Goal: Task Accomplishment & Management: Complete application form

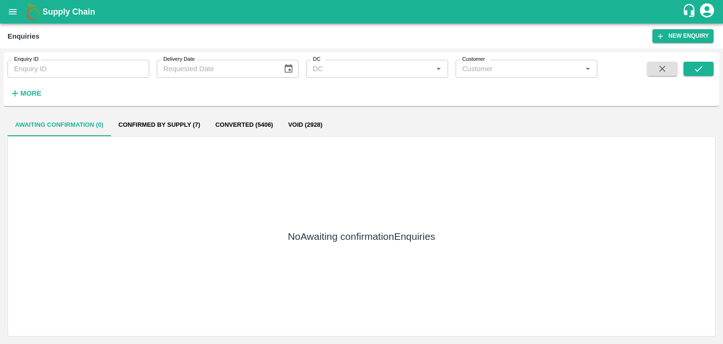
click at [14, 17] on button "open drawer" at bounding box center [13, 12] width 22 height 22
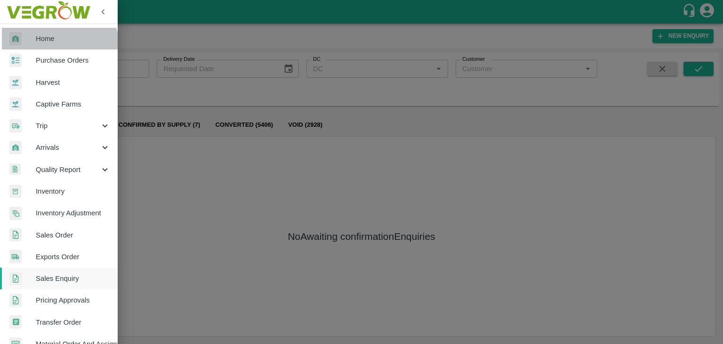
click at [57, 46] on link "Home" at bounding box center [59, 39] width 118 height 22
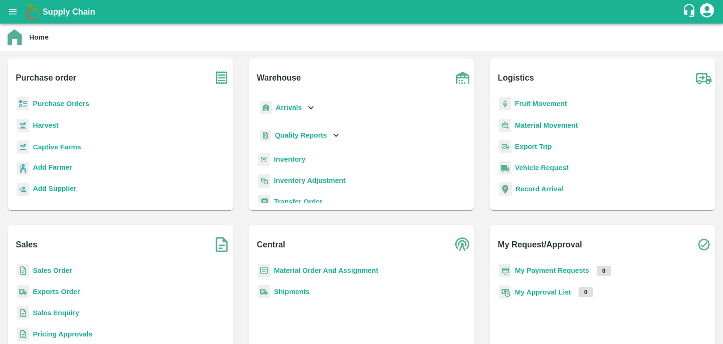
click at [296, 158] on b "Inventory" at bounding box center [290, 159] width 32 height 8
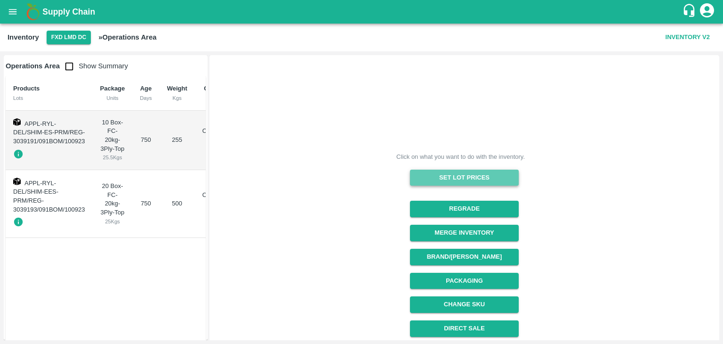
click at [457, 183] on button "Set Lot Prices" at bounding box center [464, 178] width 109 height 16
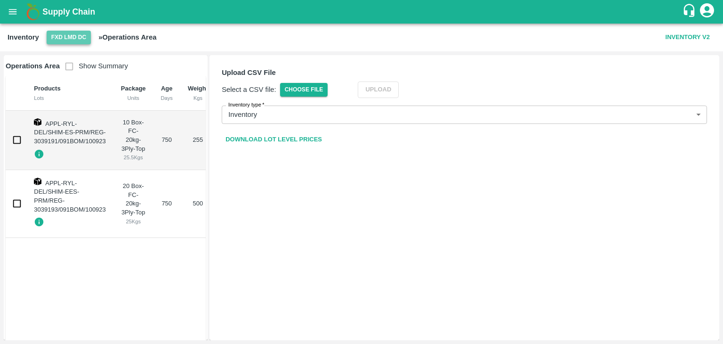
click at [70, 39] on button "FXD LMD DC" at bounding box center [69, 38] width 44 height 14
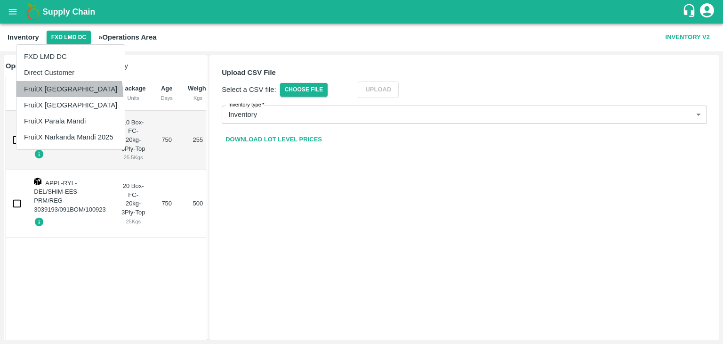
click at [60, 95] on li "FruitX [GEOGRAPHIC_DATA]" at bounding box center [70, 89] width 108 height 16
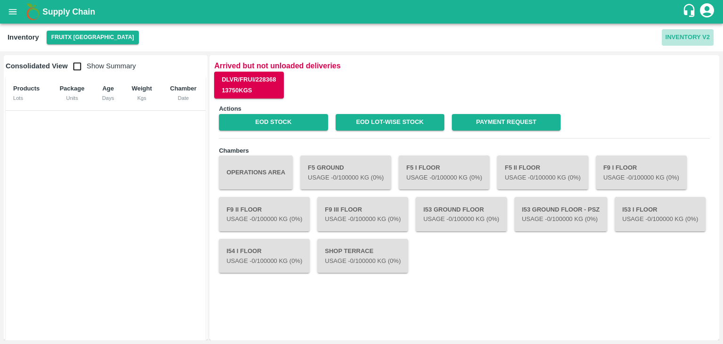
click at [680, 37] on button "Inventory V2" at bounding box center [688, 37] width 52 height 16
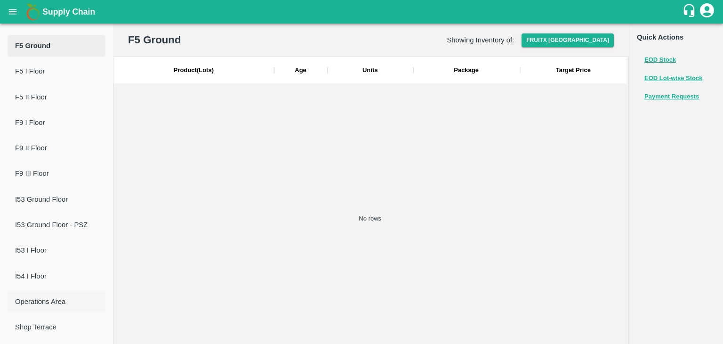
click at [48, 302] on span "Operations Area" at bounding box center [56, 301] width 83 height 10
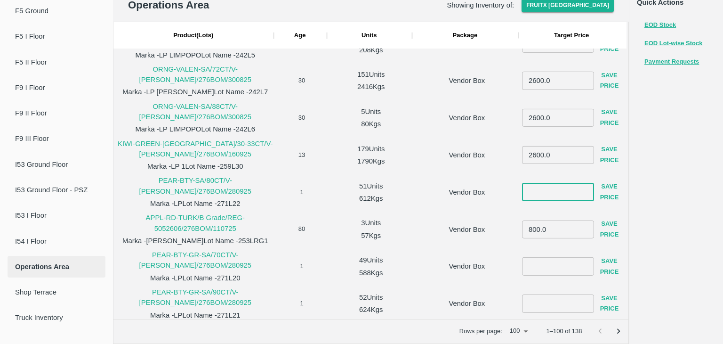
click at [544, 189] on input "number" at bounding box center [558, 192] width 72 height 18
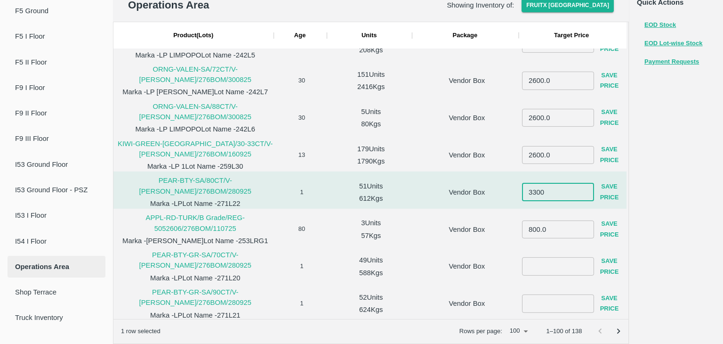
type input "3300"
click at [606, 193] on button "Save Price" at bounding box center [609, 191] width 31 height 27
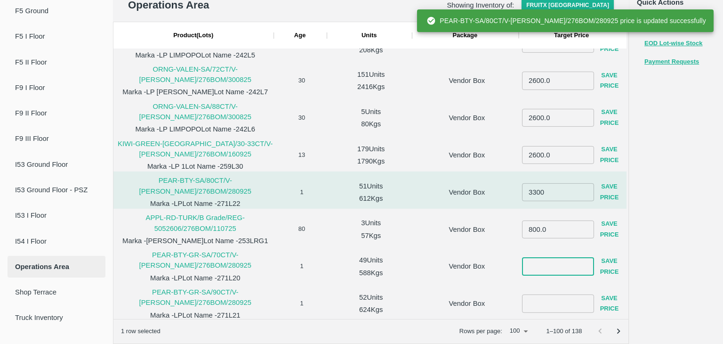
click at [549, 260] on input "number" at bounding box center [558, 266] width 72 height 18
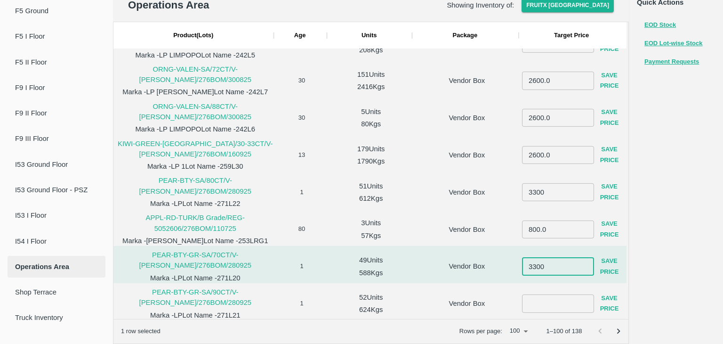
type input "3300"
click at [614, 261] on button "Save Price" at bounding box center [609, 266] width 31 height 27
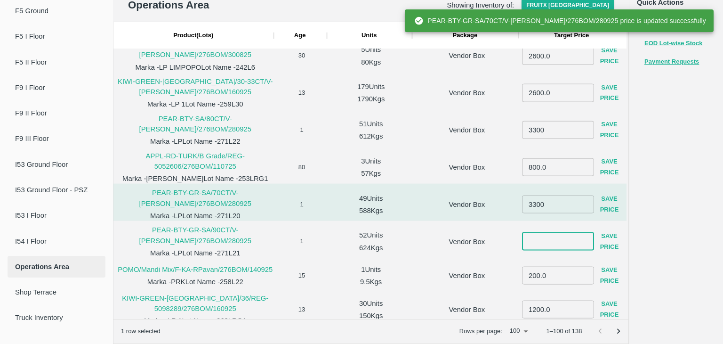
click at [538, 238] on input "number" at bounding box center [558, 241] width 72 height 18
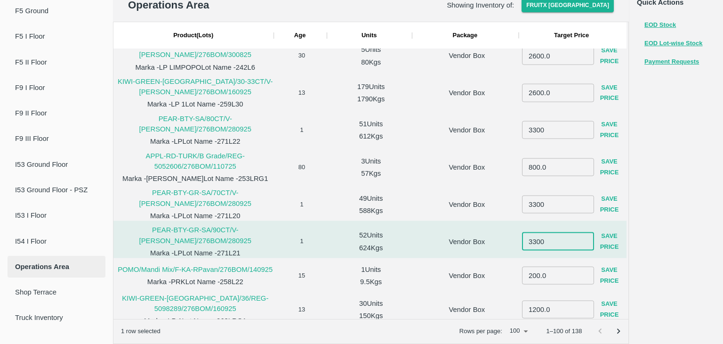
type input "3300"
click at [612, 242] on button "Save Price" at bounding box center [609, 241] width 31 height 27
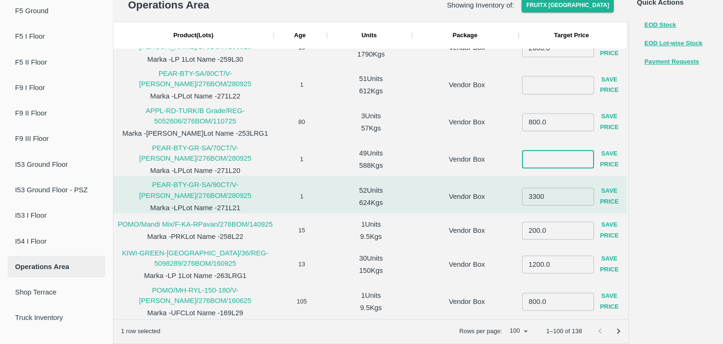
click at [537, 156] on input "number" at bounding box center [558, 159] width 72 height 18
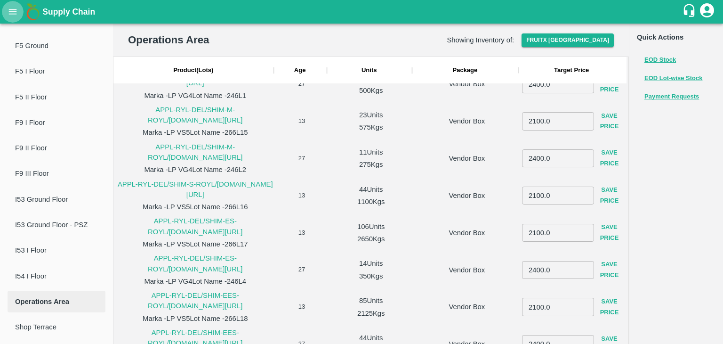
click at [20, 17] on button "open drawer" at bounding box center [13, 12] width 22 height 22
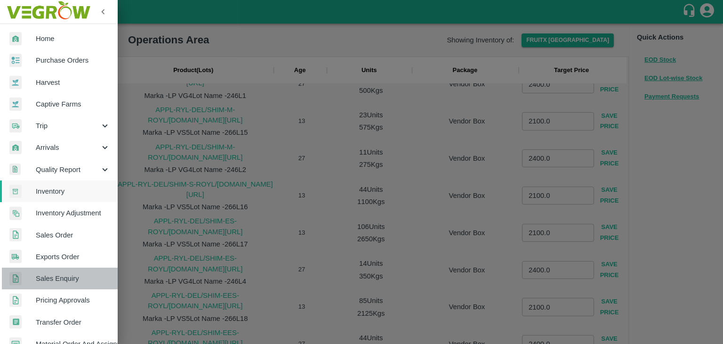
click at [70, 275] on span "Sales Enquiry" at bounding box center [73, 278] width 74 height 10
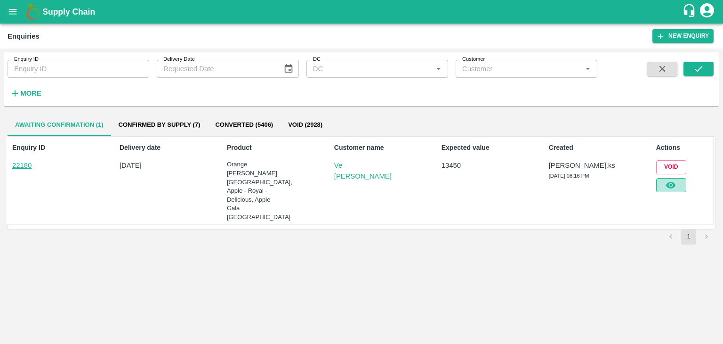
click at [678, 184] on button "button" at bounding box center [671, 185] width 30 height 14
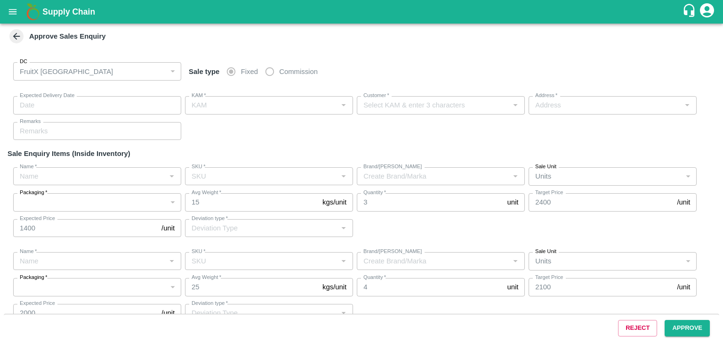
type input "[DATE] 08:20 PM"
type input "[PERSON_NAME].ks"
type input "Ve [PERSON_NAME]"
type input "[STREET_ADDRESS][PERSON_NAME]"
type input "Orange [PERSON_NAME]"
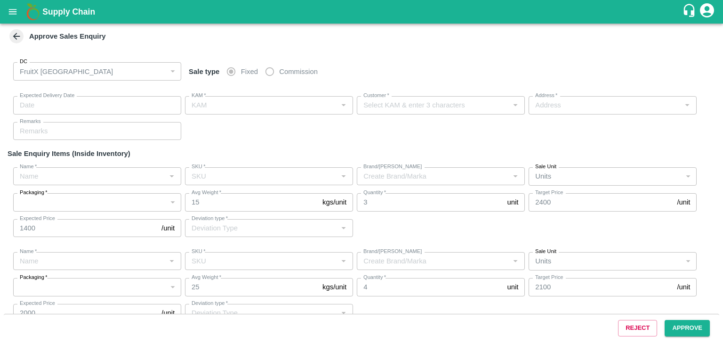
type input "72CT"
type input "LP FTI"
type input "Others"
type input "Apple - Royal - Delicious"
type input "SHIM-S-ROYL"
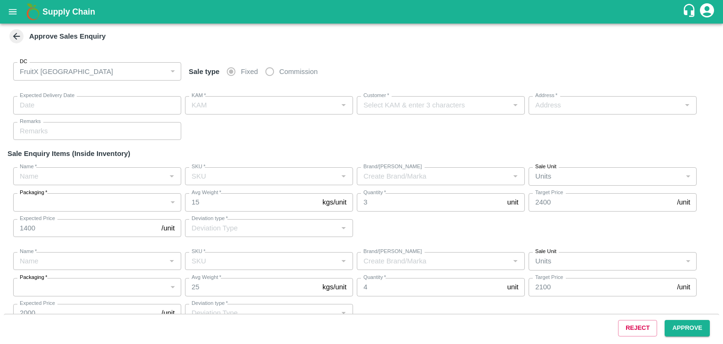
type input "LP VS5"
type input "Others"
type input "Apple Gala [GEOGRAPHIC_DATA]"
type input "65-70 CT"
type input "LP"
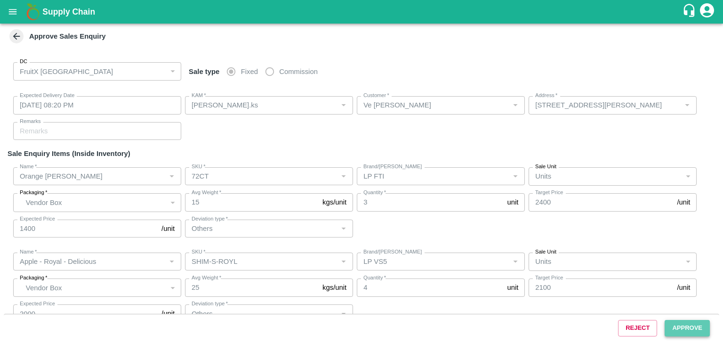
click at [698, 327] on button "Approve" at bounding box center [687, 328] width 45 height 16
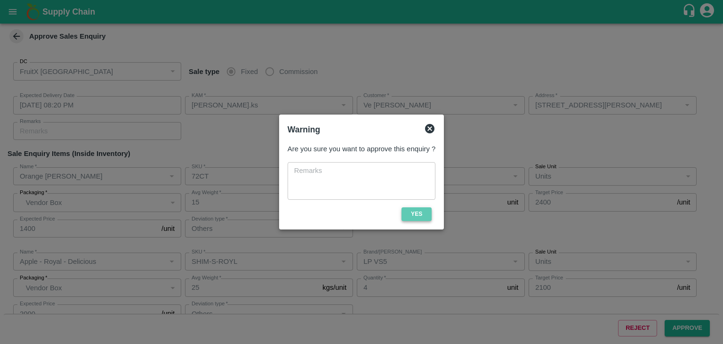
click at [407, 210] on button "Yes" at bounding box center [417, 214] width 30 height 14
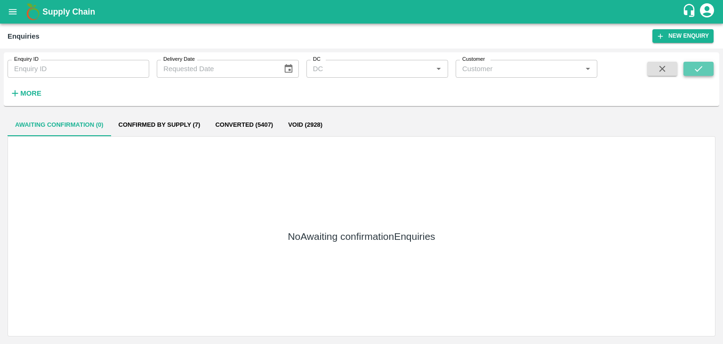
click at [692, 70] on button "submit" at bounding box center [699, 69] width 30 height 14
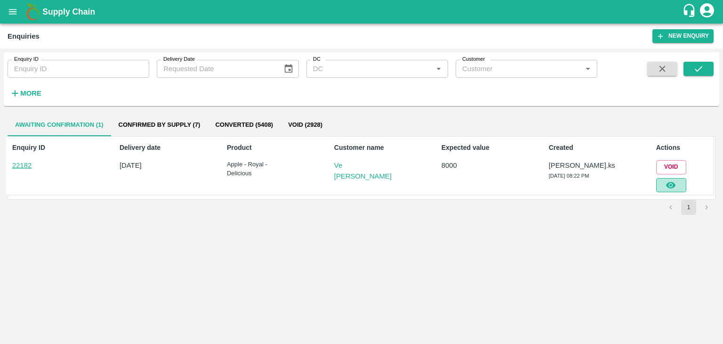
click at [679, 186] on button "button" at bounding box center [671, 185] width 30 height 14
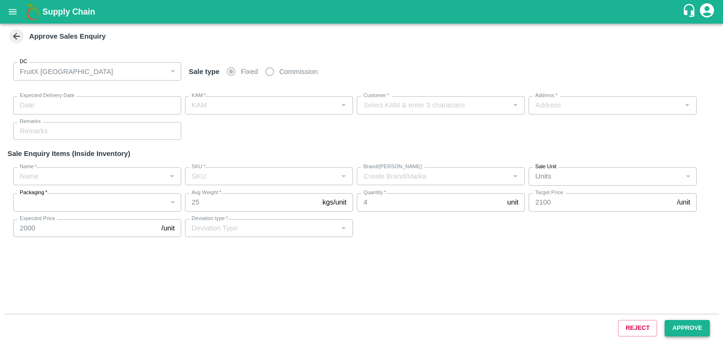
type input "[DATE] 08:25 PM"
type input "[PERSON_NAME].ks"
type input "Ve [PERSON_NAME]"
type input "[STREET_ADDRESS][PERSON_NAME]"
type input "Apple - Royal - Delicious"
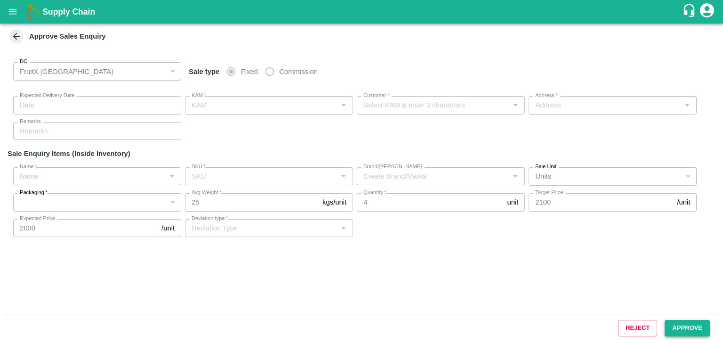
type input "SHIM-L-ROYL"
type input "LP VS5"
type input "Others"
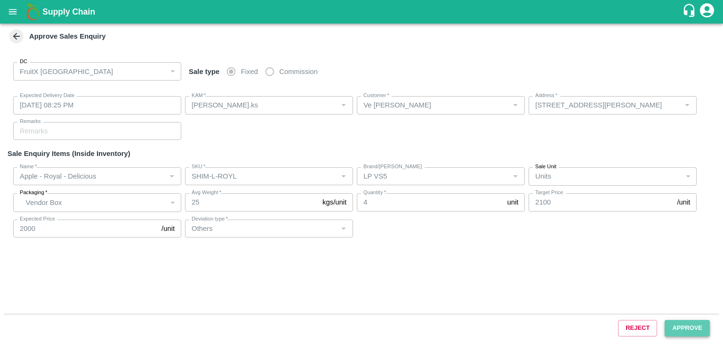
click at [685, 334] on button "Approve" at bounding box center [687, 328] width 45 height 16
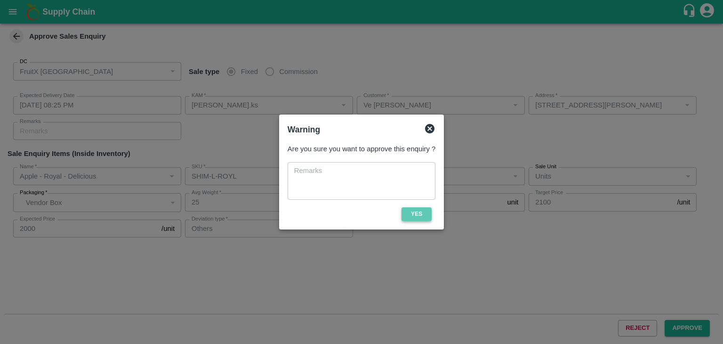
click at [416, 211] on button "Yes" at bounding box center [417, 214] width 30 height 14
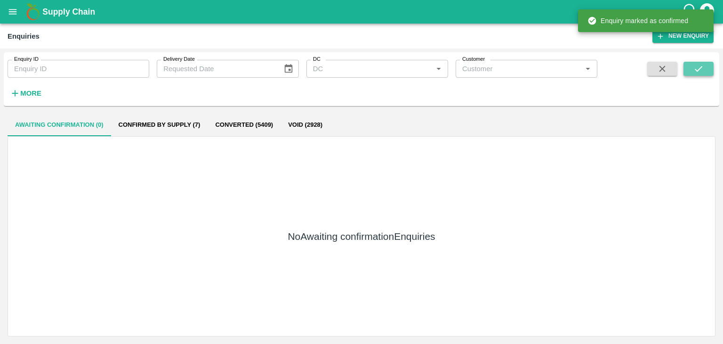
click at [694, 66] on icon "submit" at bounding box center [699, 69] width 10 height 10
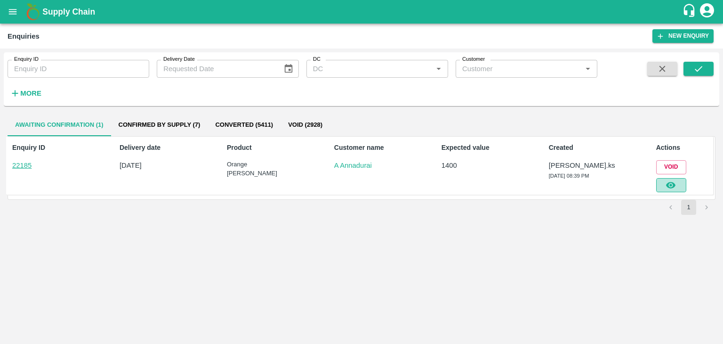
click at [672, 181] on icon "button" at bounding box center [671, 185] width 10 height 10
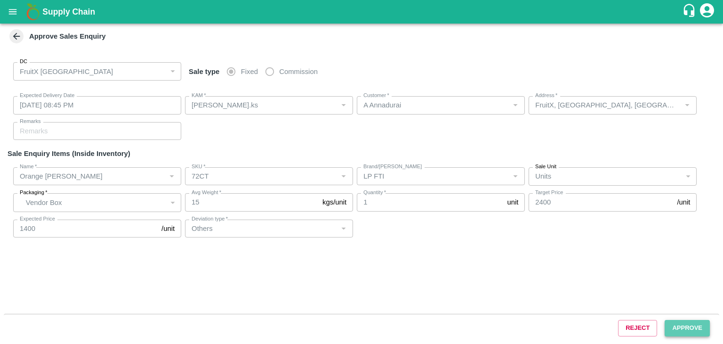
click at [681, 323] on button "Approve" at bounding box center [687, 328] width 45 height 16
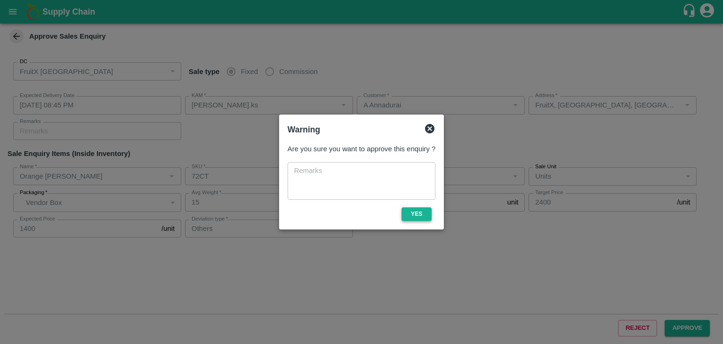
click at [430, 215] on button "Yes" at bounding box center [417, 214] width 30 height 14
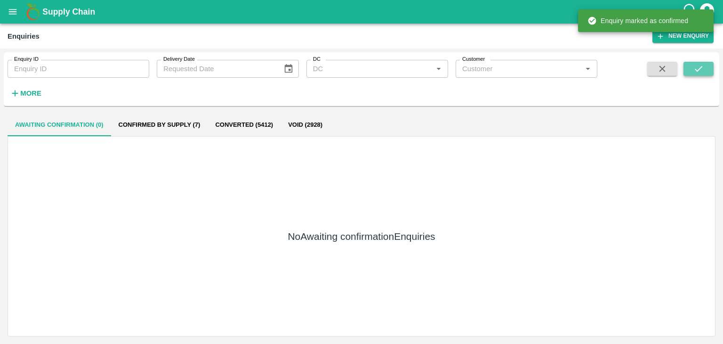
click at [690, 71] on button "submit" at bounding box center [699, 69] width 30 height 14
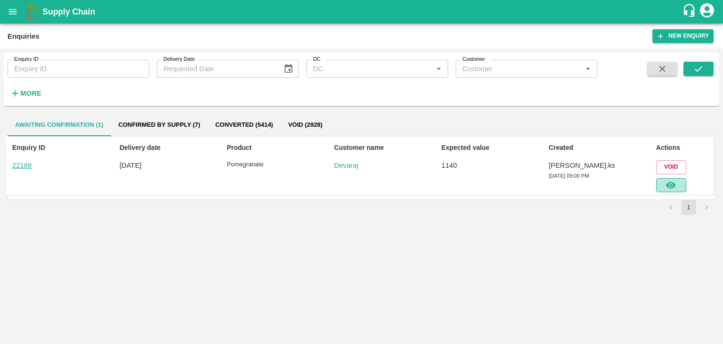
click at [672, 182] on icon "button" at bounding box center [670, 185] width 9 height 7
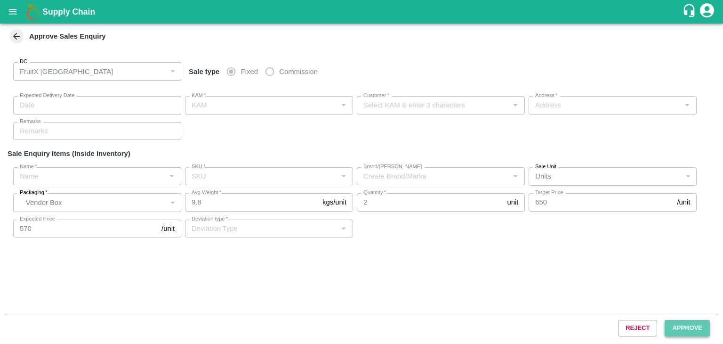
click at [688, 332] on button "Approve" at bounding box center [687, 328] width 45 height 16
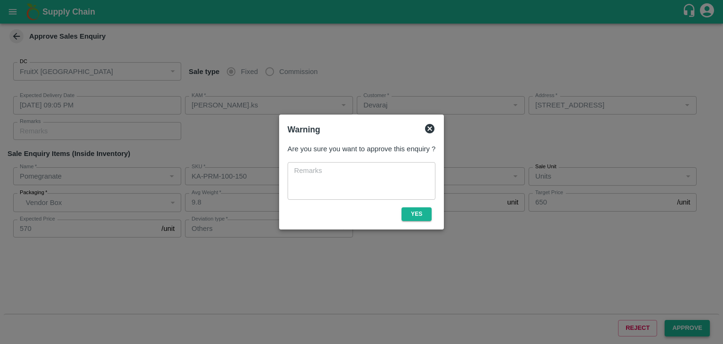
type input "[DATE] 09:05 PM"
type input "[PERSON_NAME].ks"
type input "Devaraj"
type input "[STREET_ADDRESS]"
type input "Pomegranate"
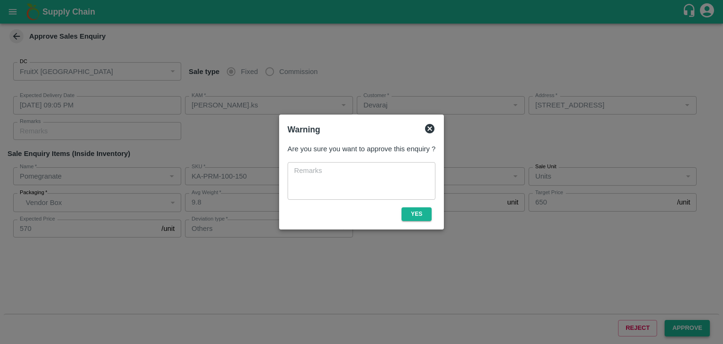
type input "KA-PRM-100-150"
type input "AD"
type input "Others"
click at [411, 215] on button "Yes" at bounding box center [417, 214] width 30 height 14
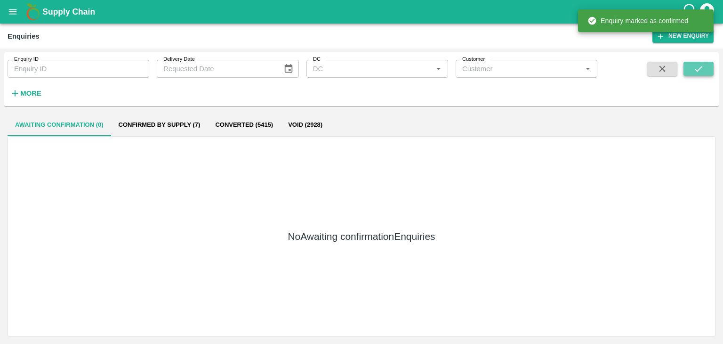
click at [692, 67] on button "submit" at bounding box center [699, 69] width 30 height 14
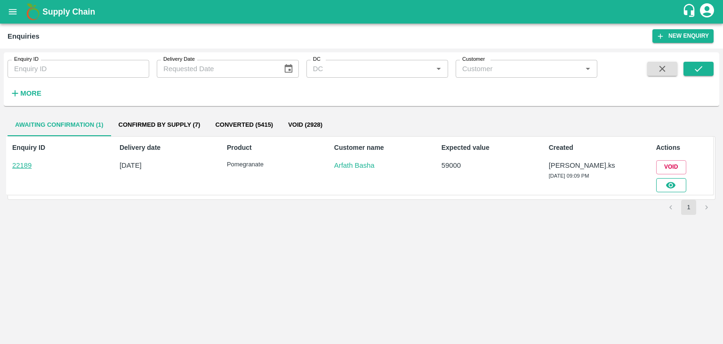
click at [672, 182] on icon "button" at bounding box center [670, 185] width 9 height 7
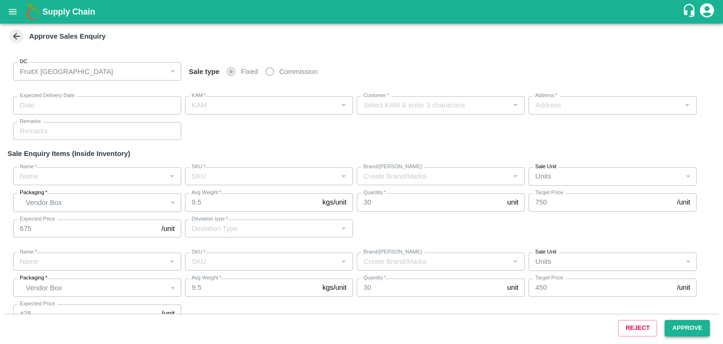
click at [680, 328] on button "Approve" at bounding box center [687, 328] width 45 height 16
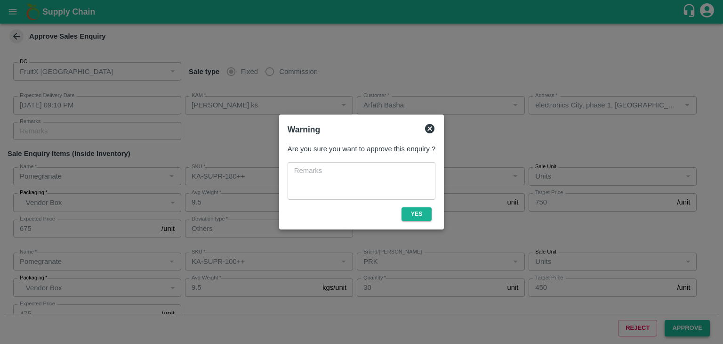
type input "[DATE] 09:10 PM"
type input "[PERSON_NAME].ks"
type input "Arfath Basha"
type input "electronics City, phase 1, [GEOGRAPHIC_DATA], [GEOGRAPHIC_DATA], [GEOGRAPHIC_DA…"
type input "Pomegranate"
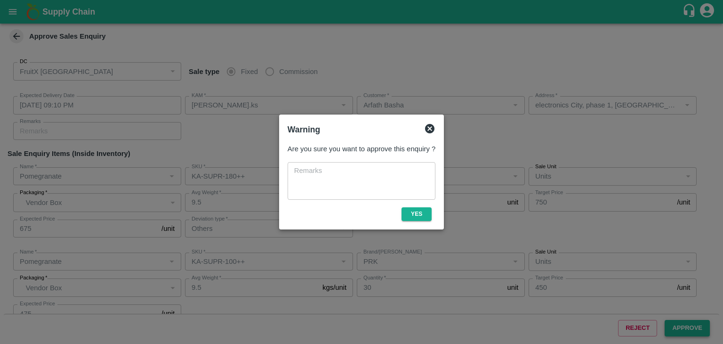
type input "KA-SUPR-180++"
type input "PRK"
type input "Others"
type input "Pomegranate"
type input "KA-SUPR-100++"
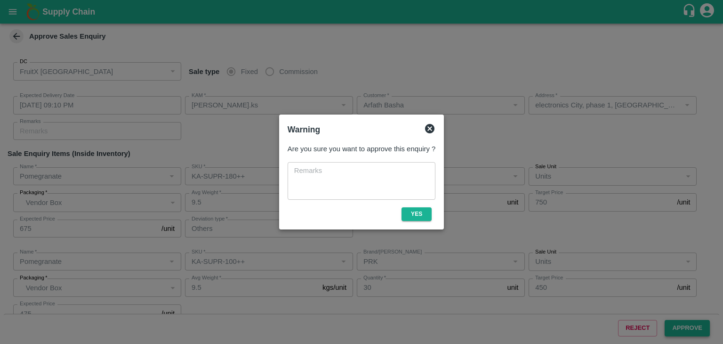
type input "PRK"
type input "Pomegranate"
type input "KA-Loose A"
type input "PRK"
click at [415, 221] on div "Are you sure you want to approve this enquiry ? x ​ Yes" at bounding box center [361, 182] width 155 height 84
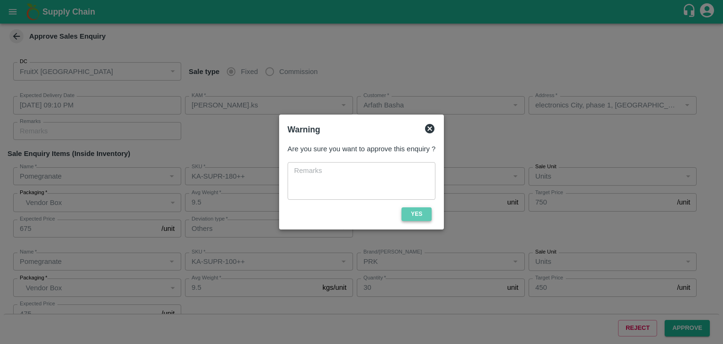
click at [419, 219] on button "Yes" at bounding box center [417, 214] width 30 height 14
